Goal: Information Seeking & Learning: Learn about a topic

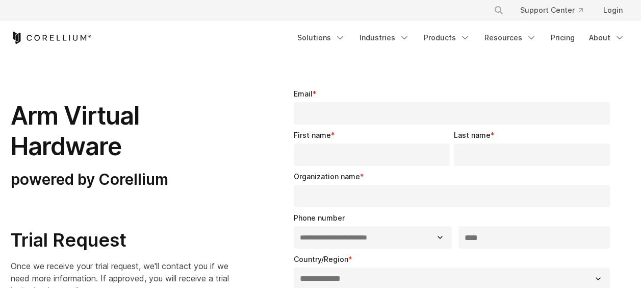
select select "**"
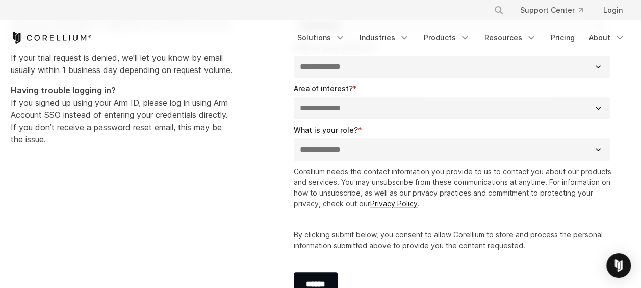
scroll to position [251, 0]
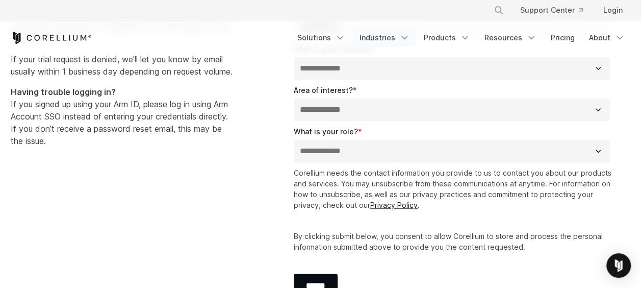
click at [370, 33] on link "Industries" at bounding box center [384, 38] width 62 height 18
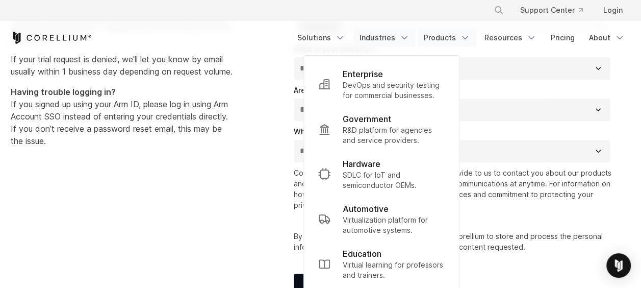
click at [435, 37] on link "Products" at bounding box center [447, 38] width 59 height 18
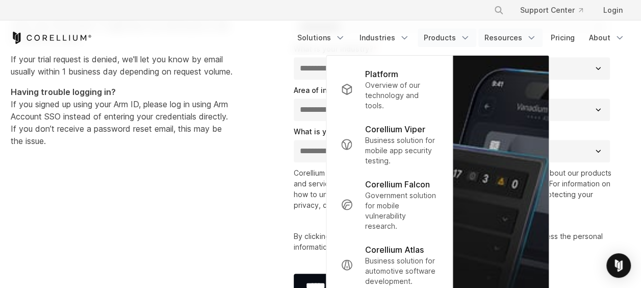
click at [513, 32] on link "Resources" at bounding box center [510, 38] width 64 height 18
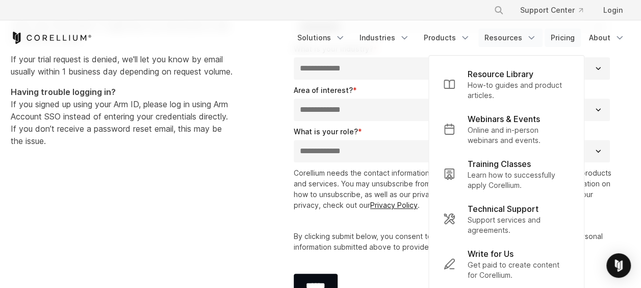
click at [557, 37] on link "Pricing" at bounding box center [563, 38] width 36 height 18
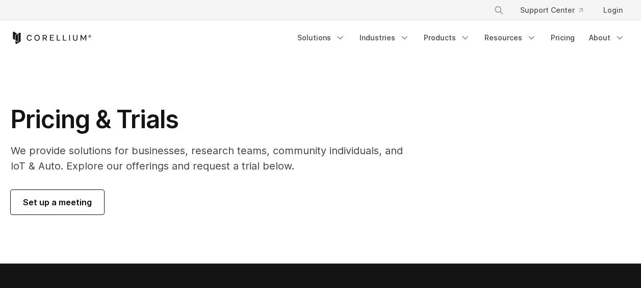
click at [422, 162] on div "Pricing & Trials We provide solutions for businesses, research teams, community…" at bounding box center [214, 159] width 427 height 110
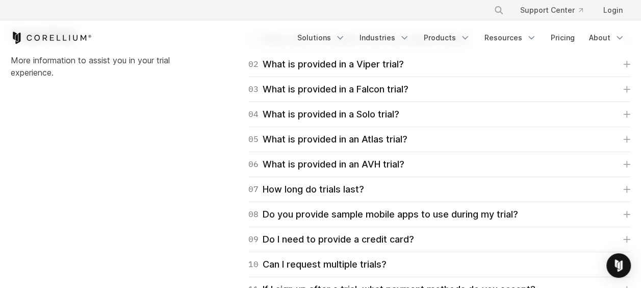
scroll to position [1529, 0]
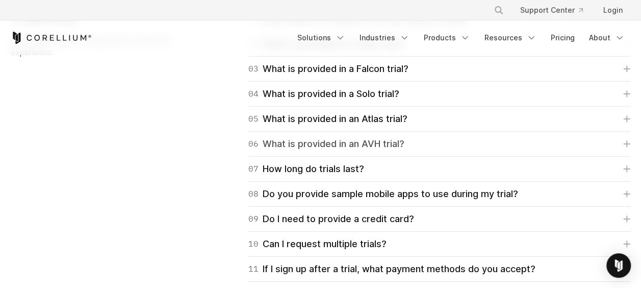
click at [406, 144] on link "06 What is provided in an AVH trial?" at bounding box center [439, 144] width 382 height 14
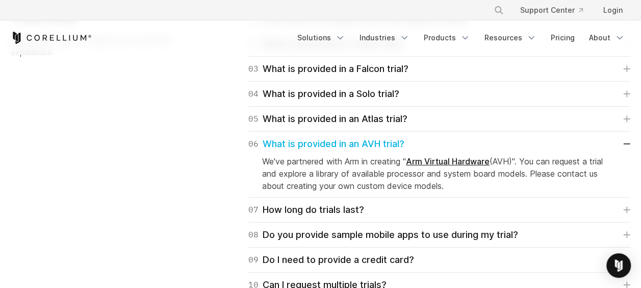
scroll to position [1526, 0]
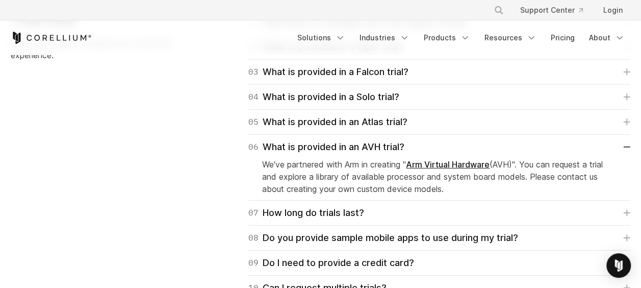
click at [399, 171] on p "We've partnered with Arm in creating " Arm Virtual Hardware (AVH)". You can req…" at bounding box center [439, 176] width 354 height 37
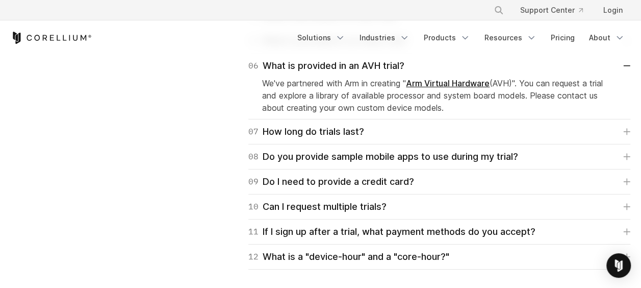
scroll to position [1608, 0]
click at [142, 195] on div "Trial FAQ More information to assist you in your trial experience. 01 What does…" at bounding box center [321, 98] width 640 height 341
click at [326, 131] on div "07 How long do trials last?" at bounding box center [306, 131] width 116 height 14
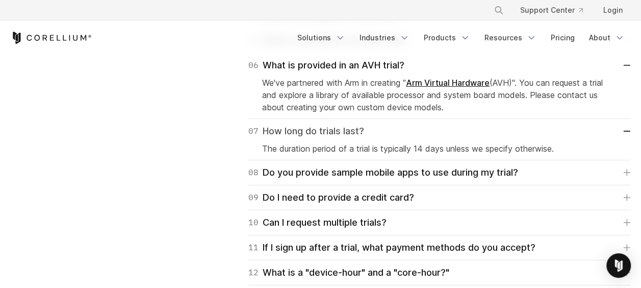
click at [326, 131] on div "07 How long do trials last?" at bounding box center [306, 131] width 116 height 14
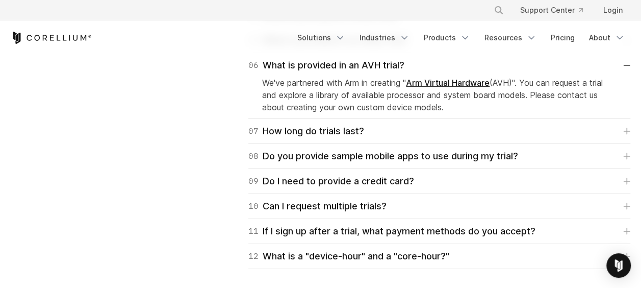
click at [462, 80] on link "Arm Virtual Hardware" at bounding box center [448, 82] width 84 height 10
